Goal: Task Accomplishment & Management: Complete application form

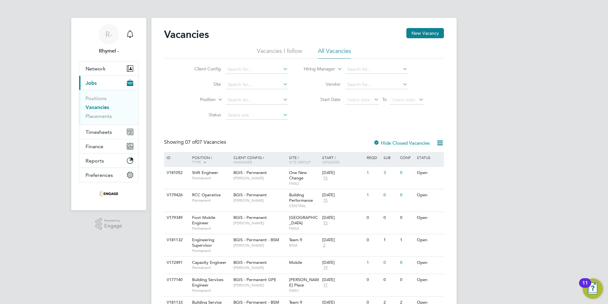
click at [101, 108] on link "Vacancies" at bounding box center [98, 107] width 24 height 6
click at [206, 264] on span "Capacity Engineer" at bounding box center [209, 261] width 34 height 5
click at [215, 263] on span "Capacity Engineer" at bounding box center [209, 261] width 34 height 5
click at [204, 175] on span "Permanent" at bounding box center [211, 177] width 38 height 5
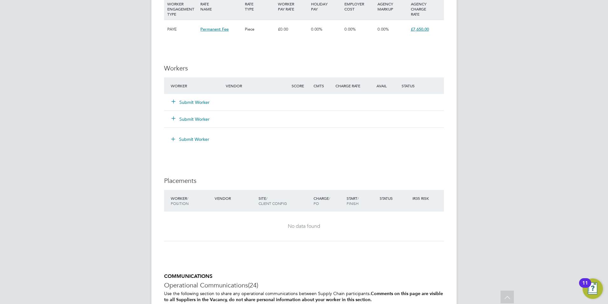
scroll to position [891, 0]
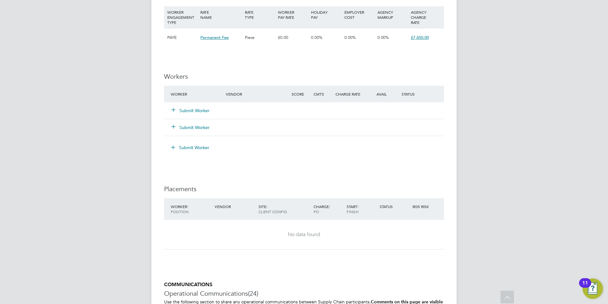
click at [188, 107] on button "Submit Worker" at bounding box center [191, 110] width 38 height 6
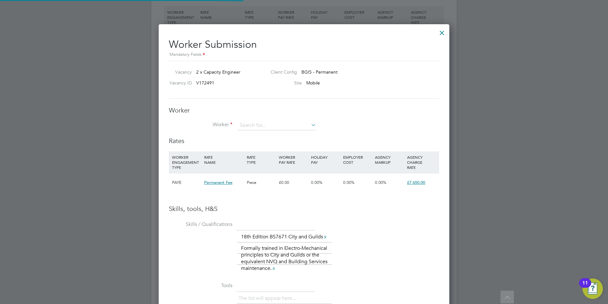
scroll to position [19, 43]
click at [259, 124] on input at bounding box center [277, 126] width 79 height 10
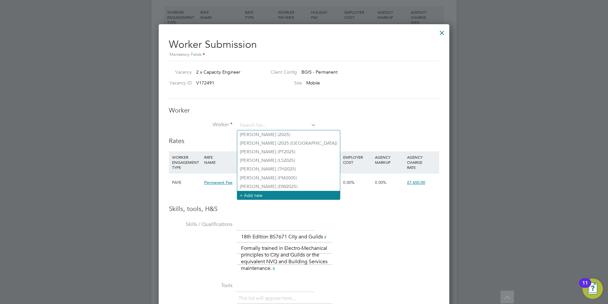
click at [257, 192] on li "+ Add new" at bounding box center [288, 195] width 103 height 9
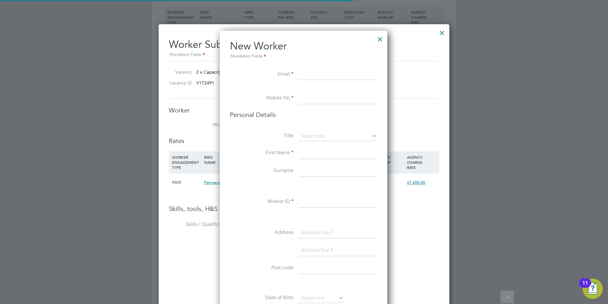
scroll to position [538, 169]
paste input "cristi26tian@yahoo.com"
type input "cristi26tian@yahoo.com"
click at [316, 94] on input at bounding box center [338, 98] width 79 height 11
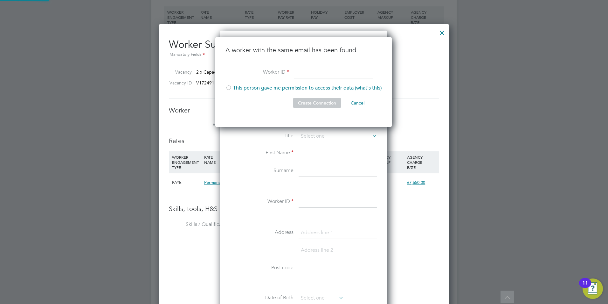
scroll to position [90, 178]
click at [348, 62] on li "A worker with the same email has been found" at bounding box center [304, 56] width 156 height 21
click at [361, 103] on button "Cancel" at bounding box center [358, 103] width 24 height 10
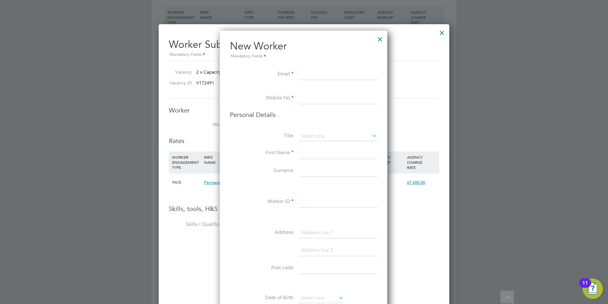
click at [383, 38] on div at bounding box center [380, 37] width 11 height 11
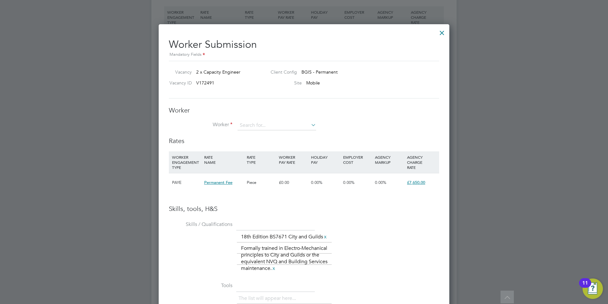
click at [442, 33] on div at bounding box center [442, 30] width 11 height 11
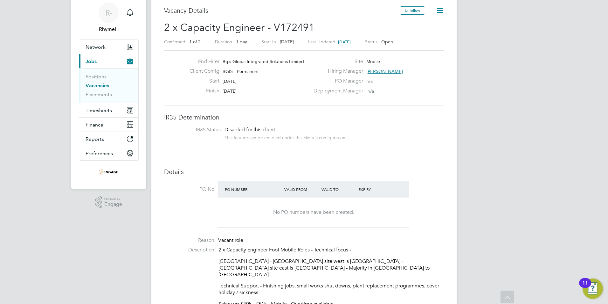
scroll to position [0, 0]
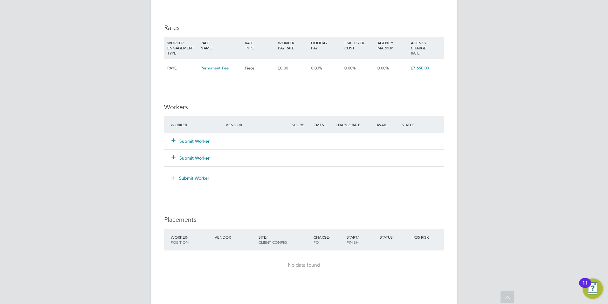
scroll to position [859, 0]
click at [191, 139] on button "Submit Worker" at bounding box center [191, 142] width 38 height 6
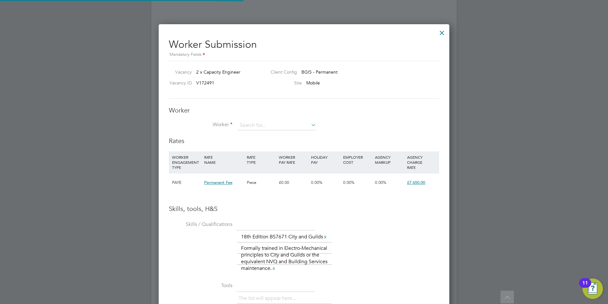
scroll to position [0, 0]
drag, startPoint x: 269, startPoint y: 119, endPoint x: 269, endPoint y: 125, distance: 6.0
click at [269, 120] on div "Worker Worker Worker Engagement Type" at bounding box center [304, 121] width 271 height 31
click at [270, 128] on input at bounding box center [277, 126] width 79 height 10
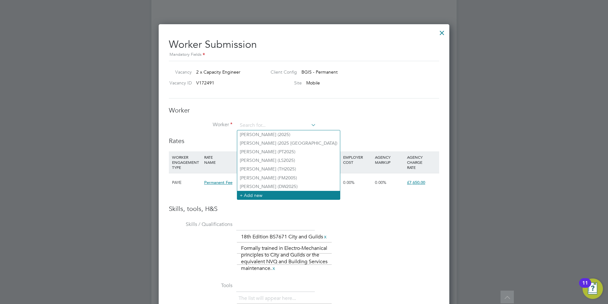
click at [262, 195] on li "+ Add new" at bounding box center [288, 195] width 103 height 9
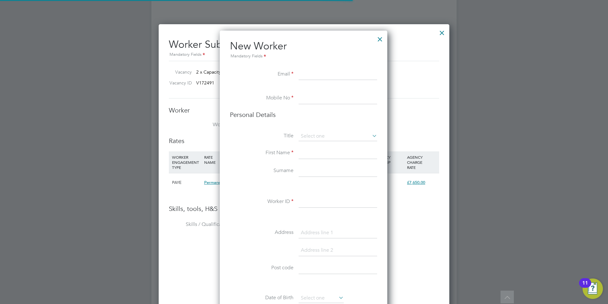
scroll to position [538, 169]
paste input "[EMAIL_ADDRESS][DOMAIN_NAME]"
type input "[EMAIL_ADDRESS][DOMAIN_NAME]"
click at [298, 100] on li "Mobile No" at bounding box center [303, 102] width 147 height 18
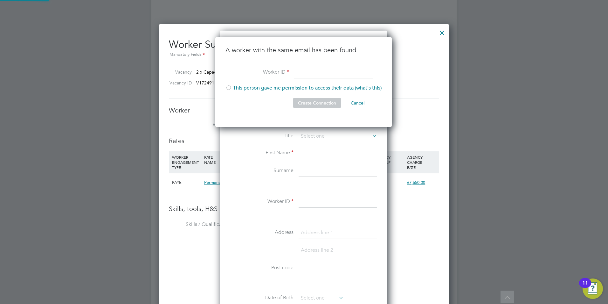
scroll to position [90, 178]
click at [402, 50] on h2 "Worker Submission Mandatory Fields" at bounding box center [304, 45] width 271 height 25
click at [442, 32] on div at bounding box center [442, 30] width 11 height 11
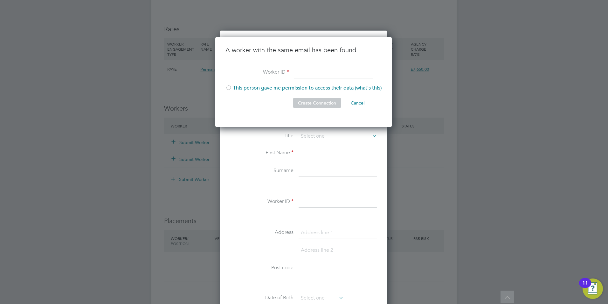
click at [361, 100] on button "Cancel" at bounding box center [358, 103] width 24 height 10
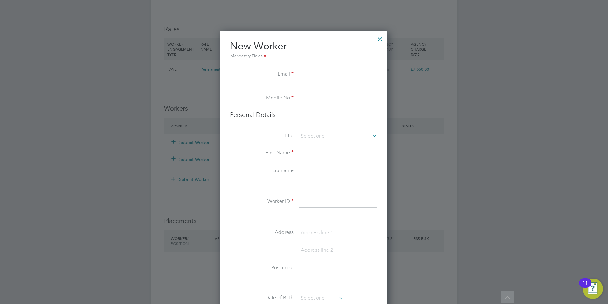
click at [383, 39] on div at bounding box center [380, 37] width 11 height 11
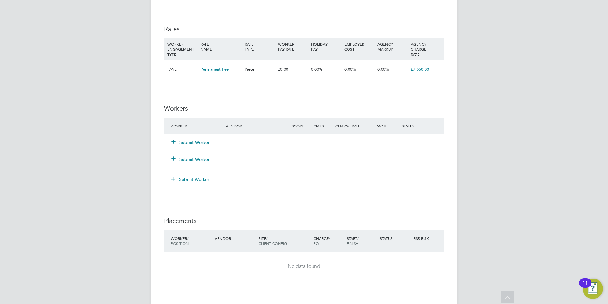
click at [205, 139] on button "Submit Worker" at bounding box center [191, 142] width 38 height 6
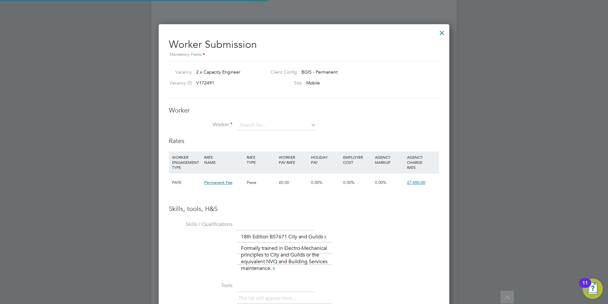
scroll to position [19, 43]
click at [277, 124] on input at bounding box center [277, 126] width 79 height 10
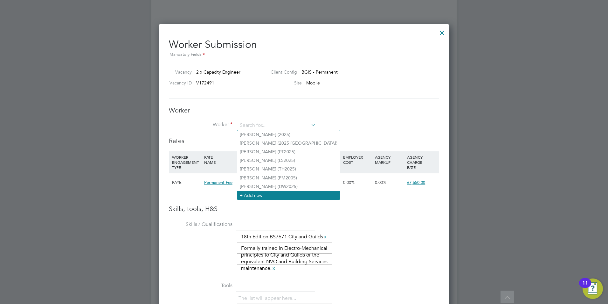
click at [258, 195] on li "+ Add new" at bounding box center [288, 195] width 103 height 9
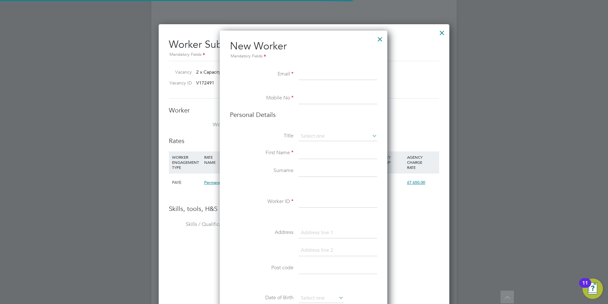
scroll to position [538, 169]
paste input "[PERSON_NAME][DOMAIN_NAME][EMAIL_ADDRESS][PERSON_NAME][DOMAIN_NAME]"
type input "[PERSON_NAME][DOMAIN_NAME][EMAIL_ADDRESS][PERSON_NAME][DOMAIN_NAME]"
click at [314, 97] on input at bounding box center [338, 98] width 79 height 11
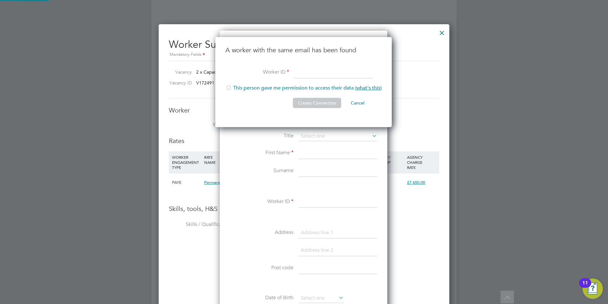
scroll to position [90, 178]
click at [426, 35] on h2 "Worker Submission Mandatory Fields" at bounding box center [304, 45] width 271 height 25
click at [354, 103] on button "Cancel" at bounding box center [358, 103] width 24 height 10
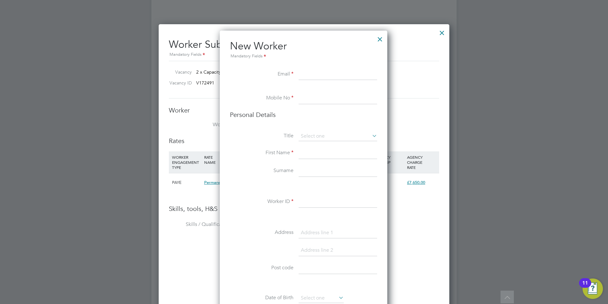
click at [376, 37] on div at bounding box center [380, 37] width 11 height 11
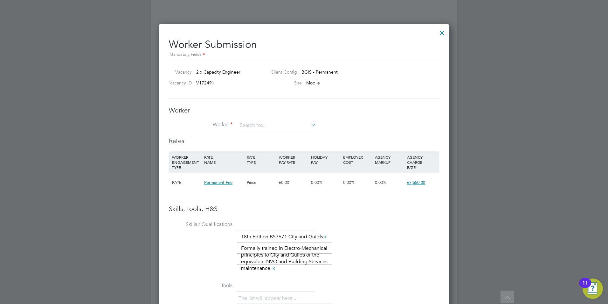
click at [378, 38] on h2 "Worker Submission Mandatory Fields" at bounding box center [304, 45] width 271 height 25
click at [249, 122] on input at bounding box center [277, 126] width 79 height 10
click at [274, 191] on li "+ Add new" at bounding box center [288, 195] width 103 height 9
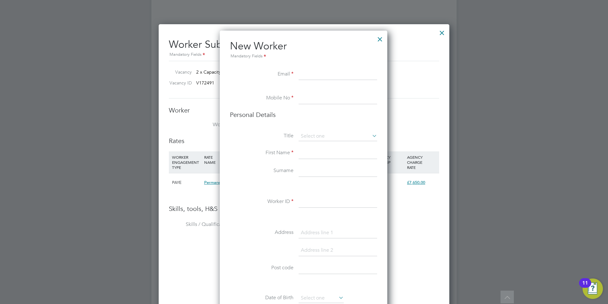
scroll to position [538, 169]
paste input "[PERSON_NAME][EMAIL_ADDRESS][PERSON_NAME][DOMAIN_NAME]"
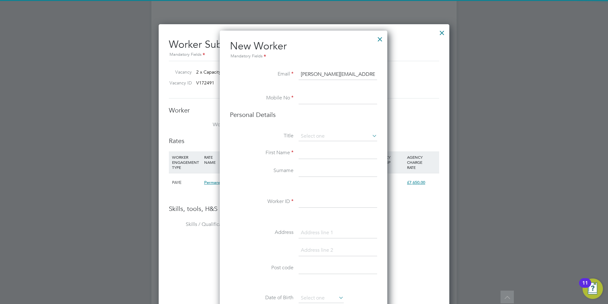
type input "[PERSON_NAME][EMAIL_ADDRESS][PERSON_NAME][DOMAIN_NAME]"
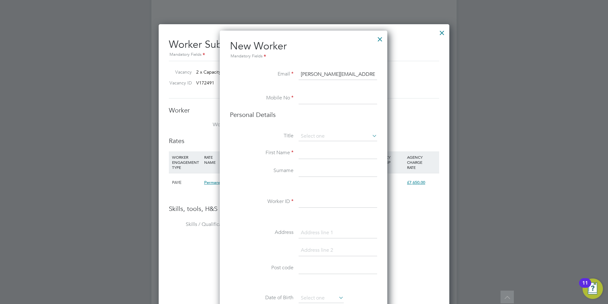
click at [335, 100] on input at bounding box center [338, 98] width 79 height 11
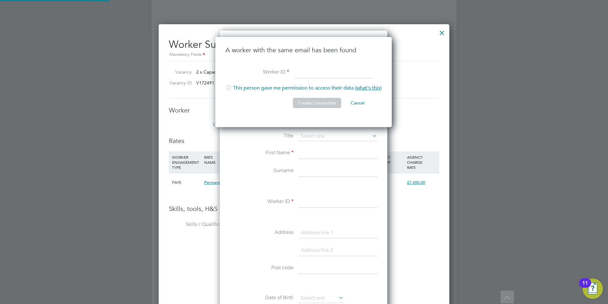
scroll to position [90, 178]
click at [276, 102] on li "Create Connection Cancel" at bounding box center [304, 106] width 156 height 17
click at [362, 100] on button "Cancel" at bounding box center [358, 103] width 24 height 10
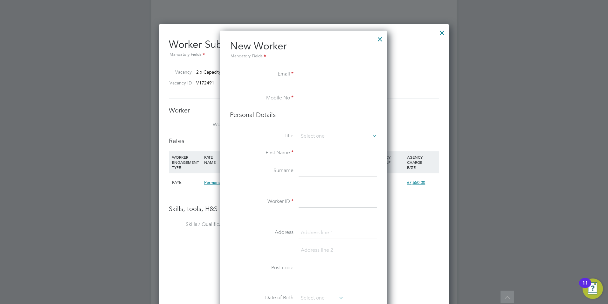
click at [381, 38] on div at bounding box center [380, 37] width 11 height 11
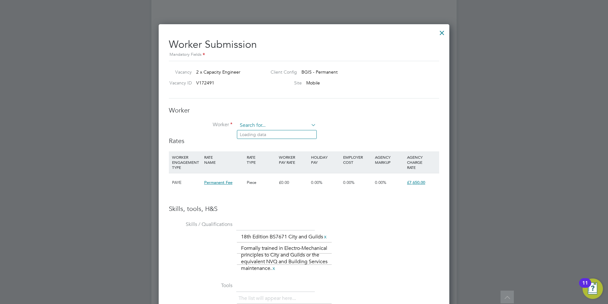
click at [258, 121] on input at bounding box center [277, 126] width 79 height 10
click at [259, 191] on li "+ Add new" at bounding box center [288, 195] width 103 height 9
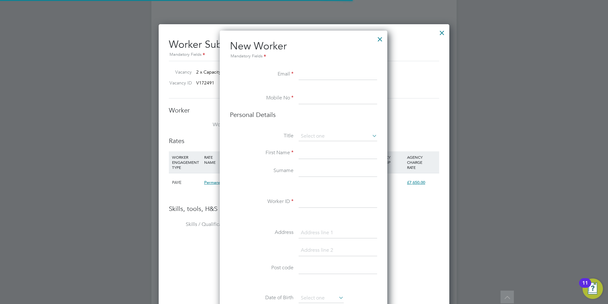
scroll to position [538, 169]
paste input "[EMAIL_ADDRESS][DOMAIN_NAME]"
type input "[EMAIL_ADDRESS][DOMAIN_NAME]"
click at [320, 98] on input at bounding box center [338, 98] width 79 height 11
click at [310, 93] on input at bounding box center [338, 98] width 79 height 11
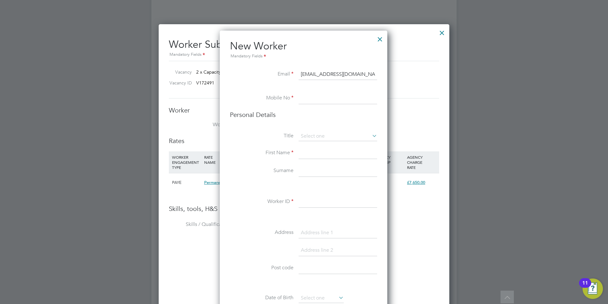
click at [380, 38] on div at bounding box center [380, 37] width 11 height 11
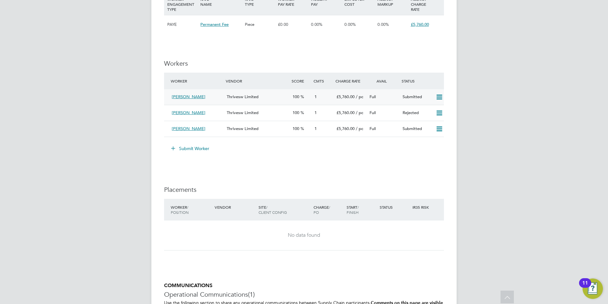
scroll to position [772, 0]
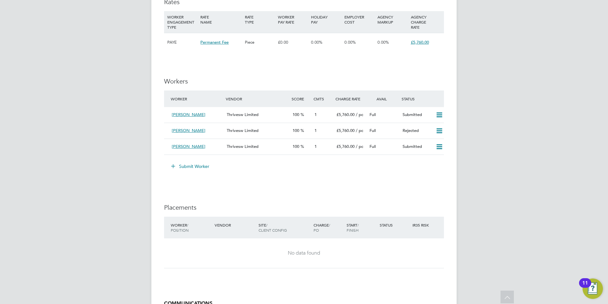
click at [197, 162] on button "Submit Worker" at bounding box center [191, 166] width 48 height 10
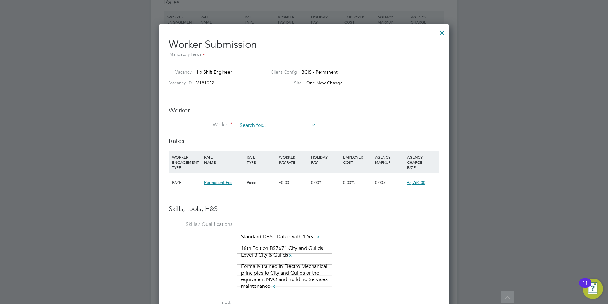
click at [262, 124] on input at bounding box center [277, 126] width 79 height 10
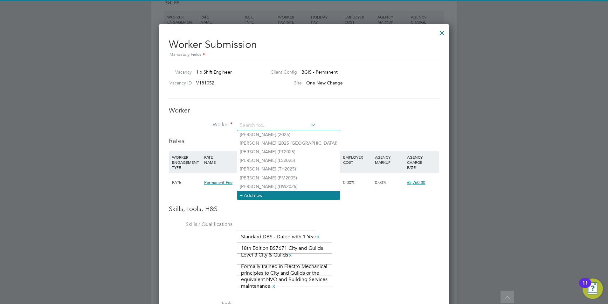
click at [264, 193] on li "+ Add new" at bounding box center [288, 195] width 103 height 9
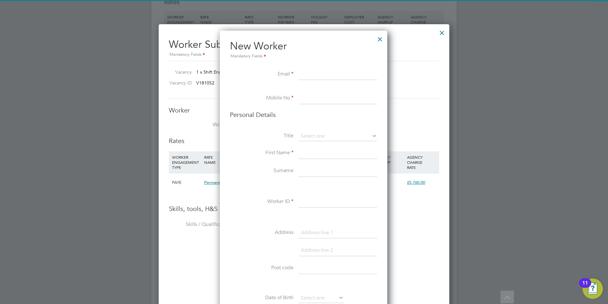
paste input "rslewis1998@gmail.com"
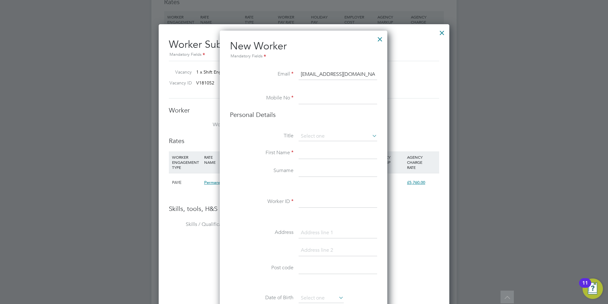
type input "rslewis1998@gmail.com"
click at [339, 93] on input at bounding box center [338, 98] width 79 height 11
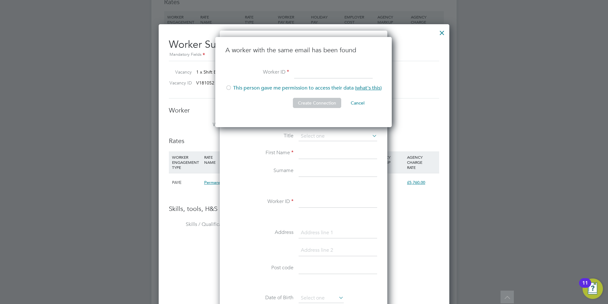
drag, startPoint x: 352, startPoint y: 59, endPoint x: 356, endPoint y: 55, distance: 6.3
click at [352, 59] on li "A worker with the same email has been found" at bounding box center [304, 56] width 156 height 21
click at [360, 103] on button "Cancel" at bounding box center [358, 103] width 24 height 10
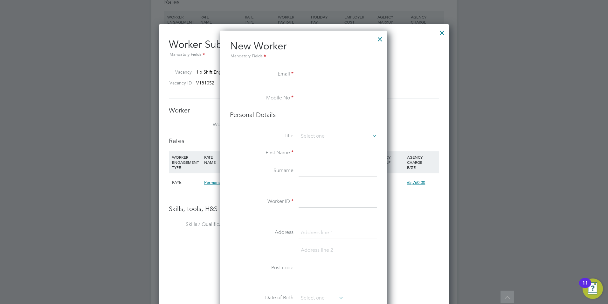
click at [381, 39] on div at bounding box center [380, 37] width 11 height 11
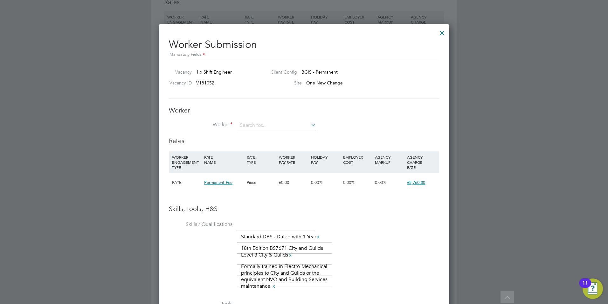
click at [446, 33] on div at bounding box center [442, 30] width 11 height 11
